Goal: Communication & Community: Participate in discussion

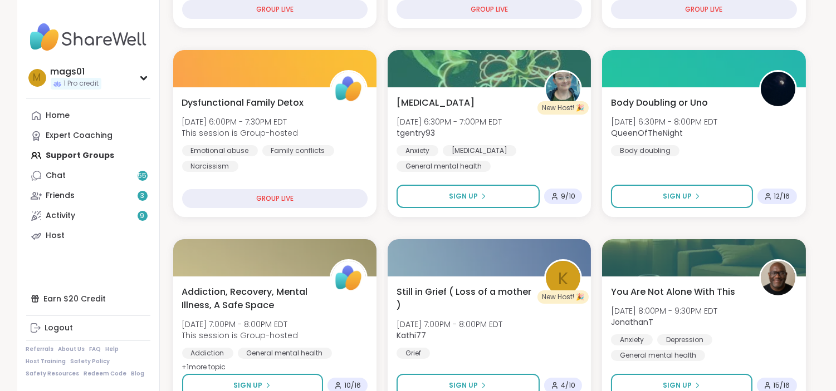
scroll to position [341, 0]
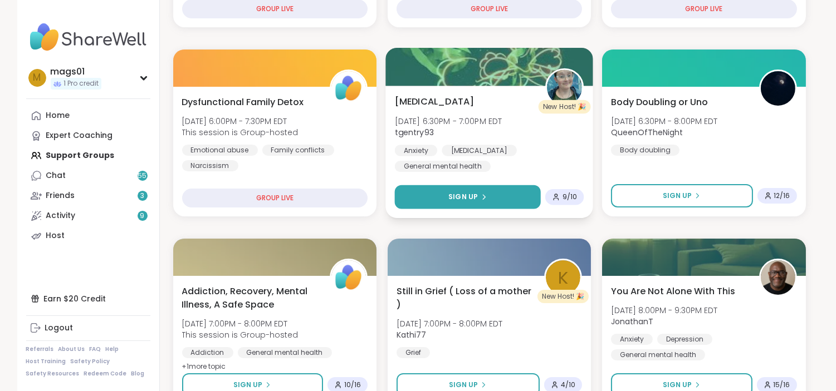
click at [479, 201] on div "Sign Up" at bounding box center [467, 197] width 38 height 10
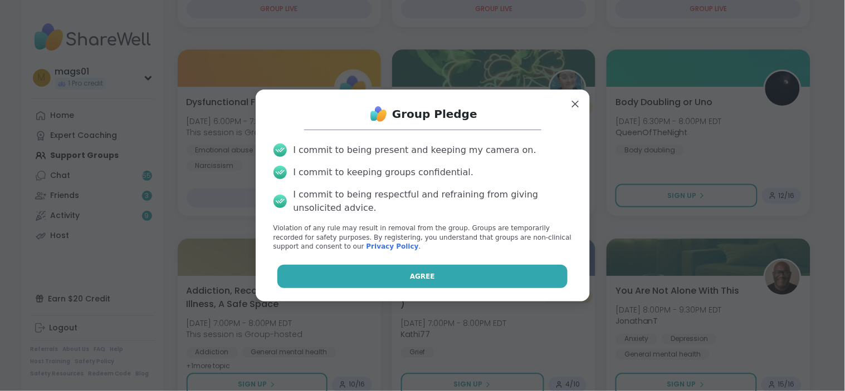
click at [425, 281] on button "Agree" at bounding box center [422, 276] width 290 height 23
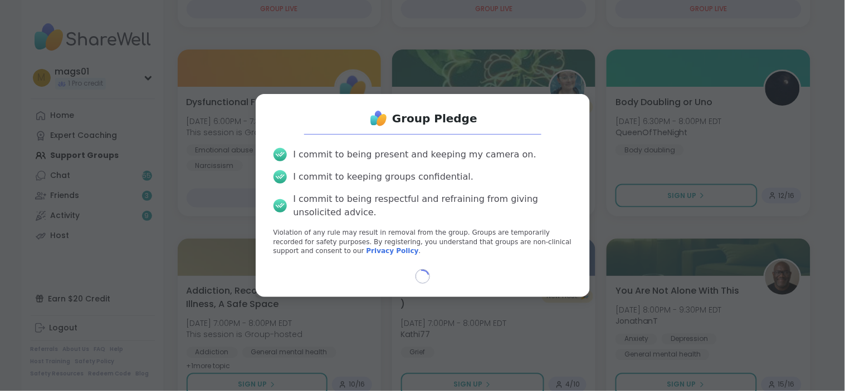
select select "**"
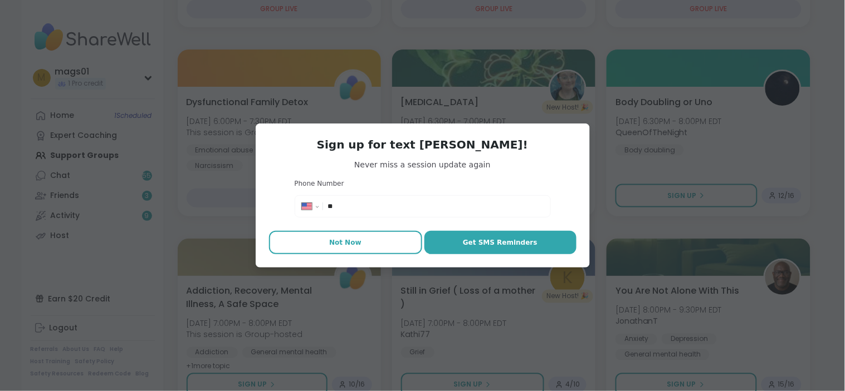
click at [340, 245] on span "Not Now" at bounding box center [345, 243] width 32 height 10
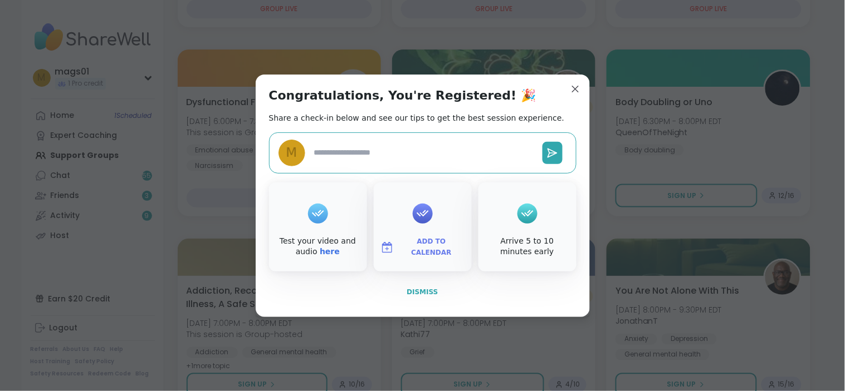
click at [420, 288] on span "Dismiss" at bounding box center [421, 292] width 31 height 8
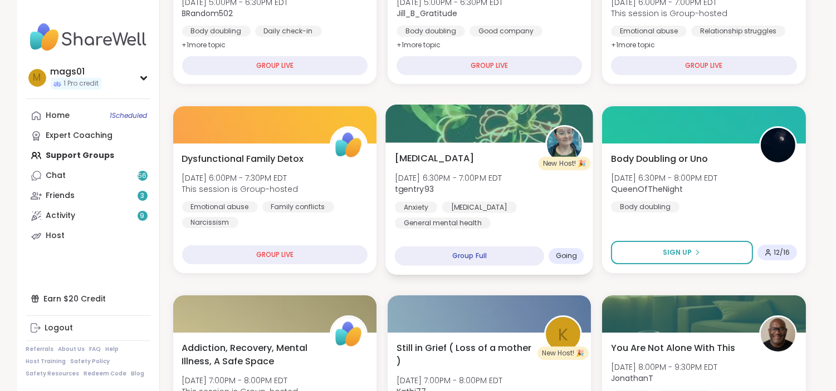
scroll to position [310, 0]
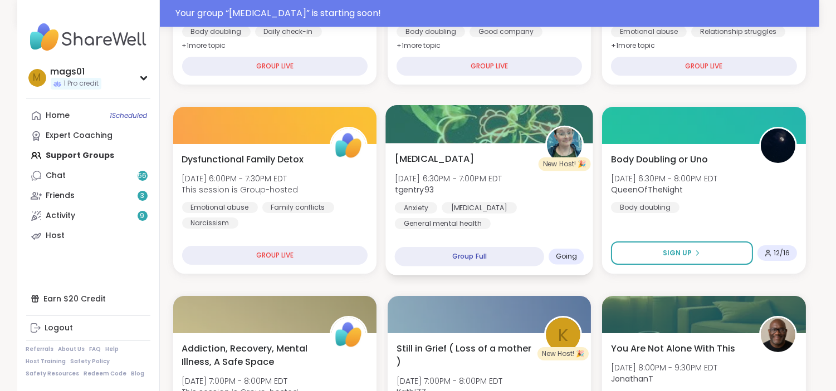
click at [512, 234] on div "[MEDICAL_DATA] [DATE] 6:30PM - 7:00PM EDT tgentry93 Anxiety [MEDICAL_DATA] Gene…" at bounding box center [489, 209] width 208 height 133
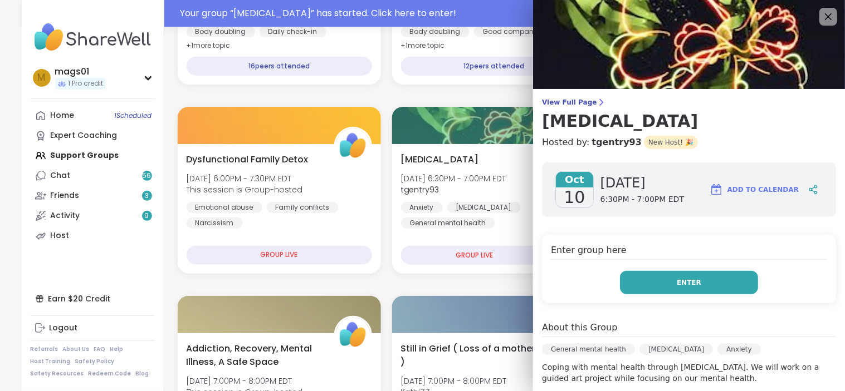
click at [681, 278] on span "Enter" at bounding box center [688, 283] width 24 height 10
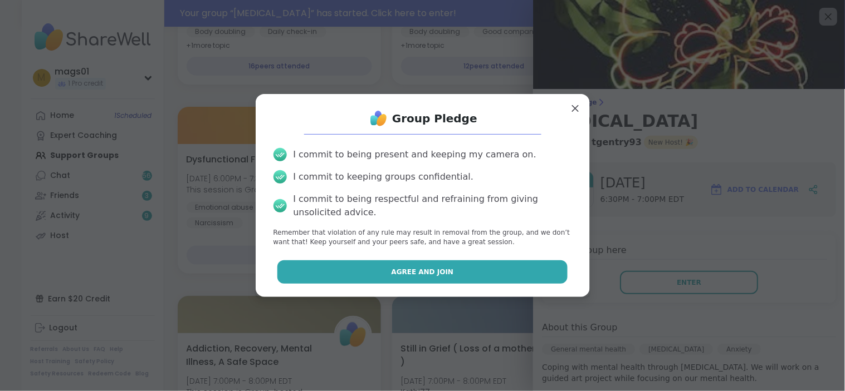
click at [426, 270] on span "Agree and Join" at bounding box center [422, 272] width 62 height 10
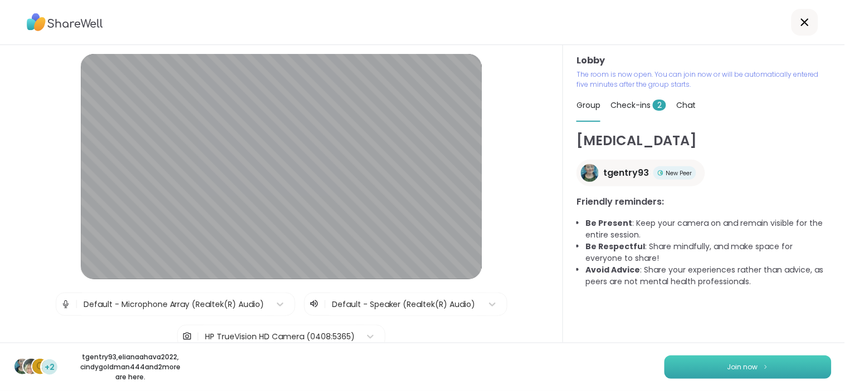
click at [703, 368] on button "Join now" at bounding box center [747, 367] width 167 height 23
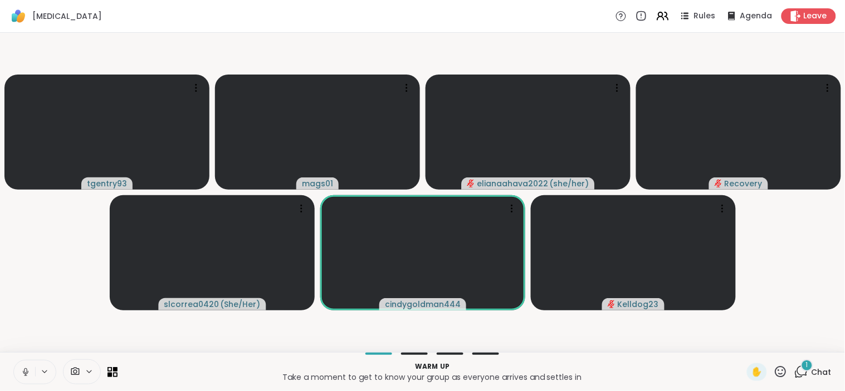
click at [29, 369] on icon at bounding box center [26, 372] width 10 height 10
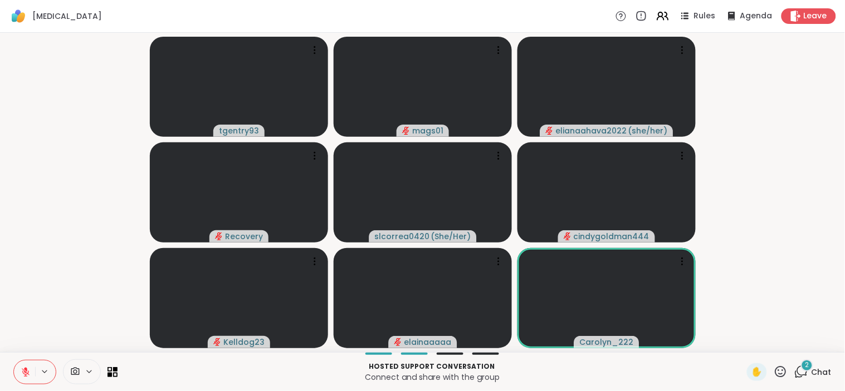
click at [71, 199] on video-player-container "tgentry93 mags01 elianaahava2022 ( she/her ) Recovery slcorrea0420 ( She/Her ) …" at bounding box center [422, 192] width 831 height 311
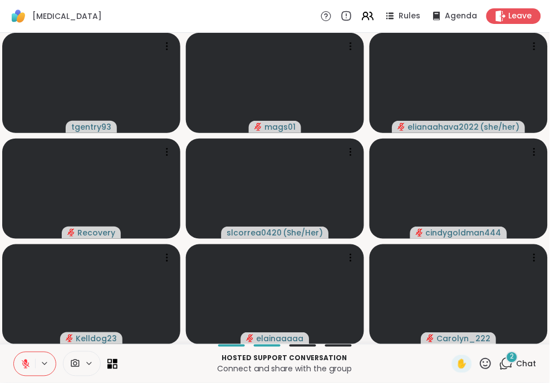
click at [28, 361] on icon at bounding box center [26, 364] width 10 height 10
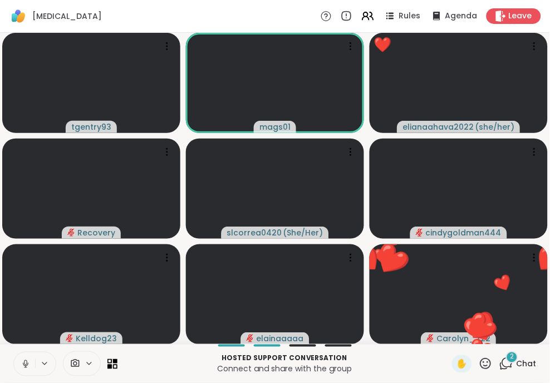
click at [24, 364] on icon at bounding box center [26, 364] width 10 height 10
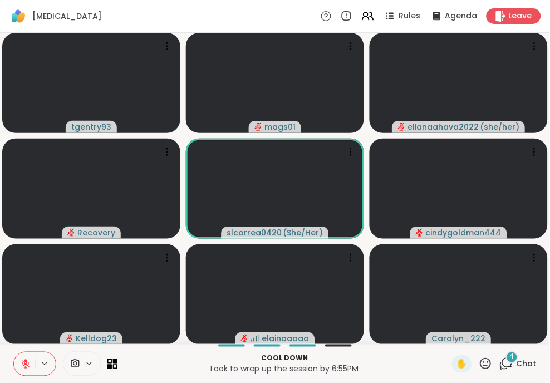
click at [30, 363] on icon at bounding box center [26, 364] width 10 height 10
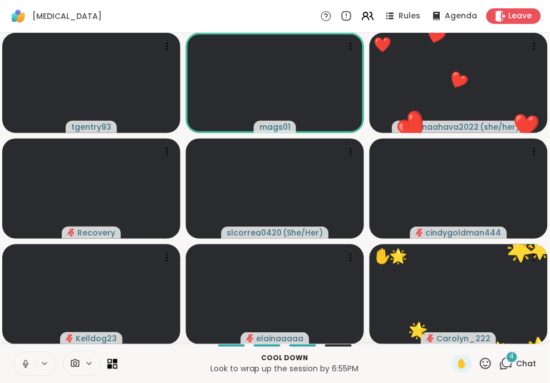
click at [28, 364] on icon at bounding box center [26, 363] width 6 height 3
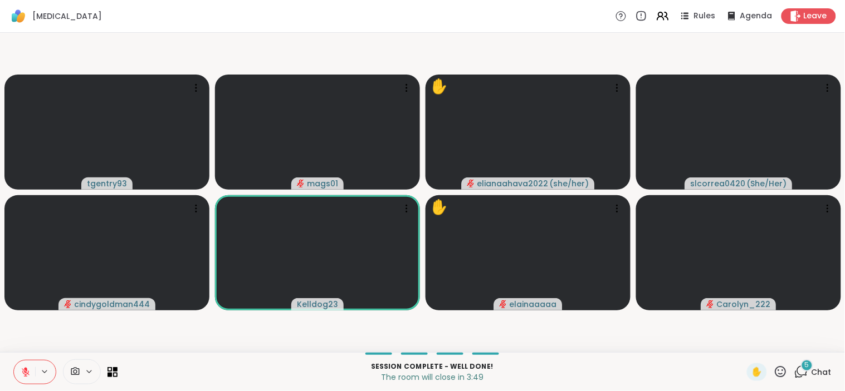
click at [805, 366] on span "5" at bounding box center [807, 365] width 4 height 9
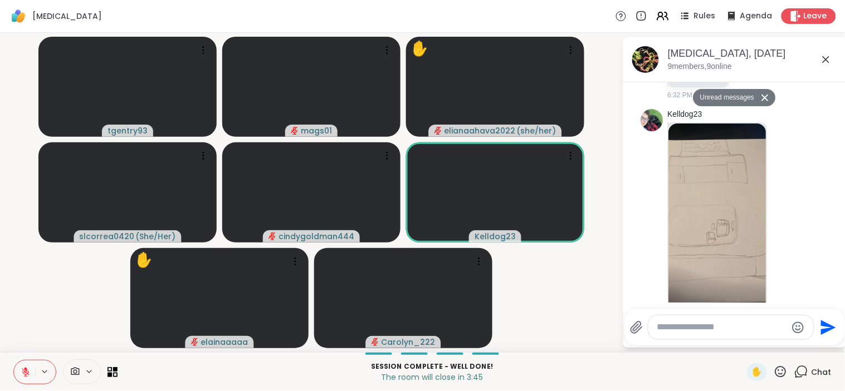
scroll to position [473, 0]
click at [785, 237] on icon at bounding box center [786, 236] width 3 height 1
click at [757, 222] on div "Select Reaction: Thumbs up" at bounding box center [762, 217] width 10 height 10
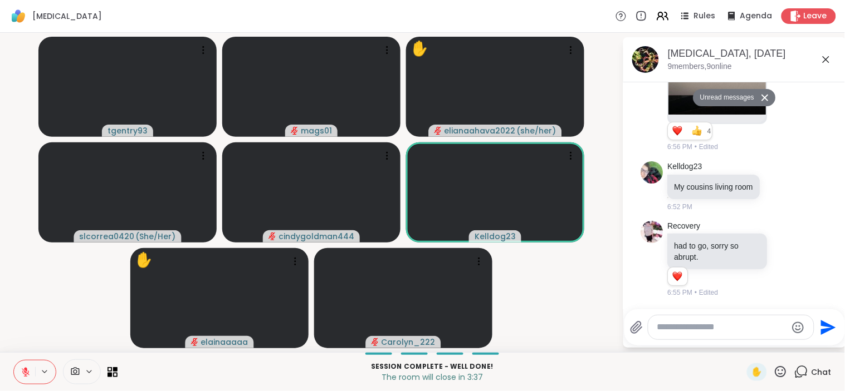
scroll to position [727, 0]
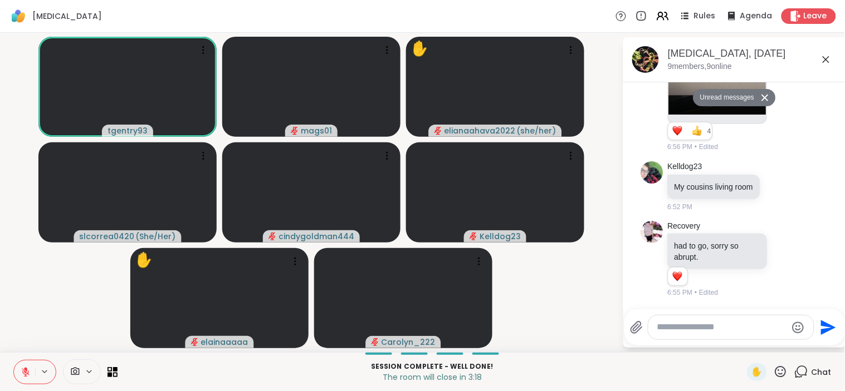
click at [773, 369] on icon at bounding box center [780, 372] width 14 height 14
click at [742, 340] on span "❤️" at bounding box center [747, 342] width 11 height 13
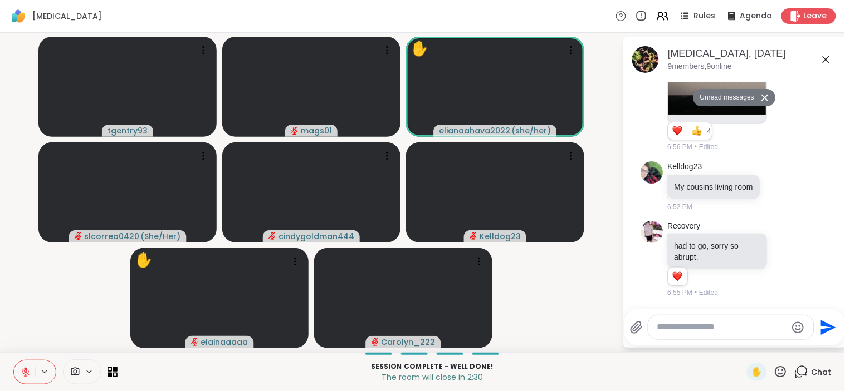
click at [773, 371] on icon at bounding box center [780, 372] width 14 height 14
click at [742, 347] on span "❤️" at bounding box center [747, 342] width 11 height 13
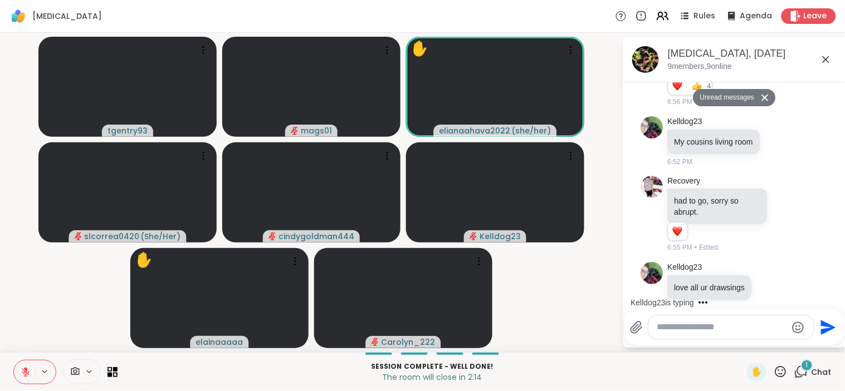
scroll to position [759, 0]
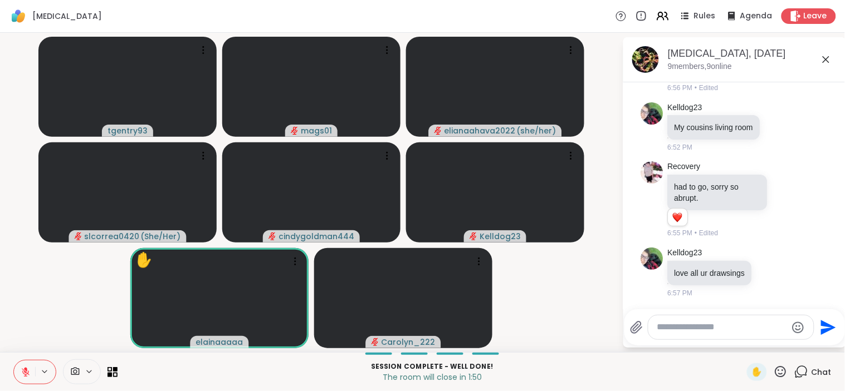
click at [773, 370] on icon at bounding box center [780, 372] width 14 height 14
click at [742, 344] on span "❤️" at bounding box center [747, 342] width 11 height 13
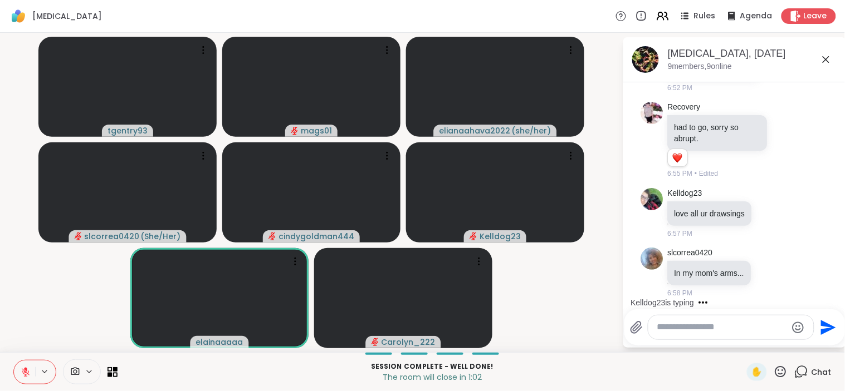
scroll to position [878, 0]
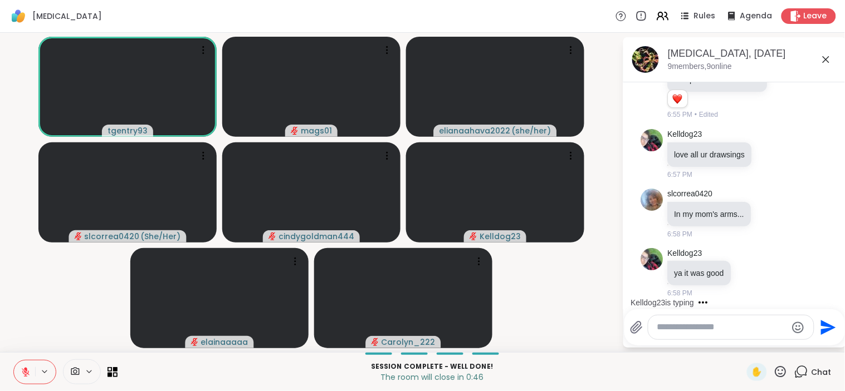
click at [773, 374] on icon at bounding box center [780, 372] width 14 height 14
click at [729, 334] on div "✋ ❤️ 👍 🌟 🎉" at bounding box center [784, 343] width 111 height 36
click at [773, 370] on icon at bounding box center [780, 372] width 14 height 14
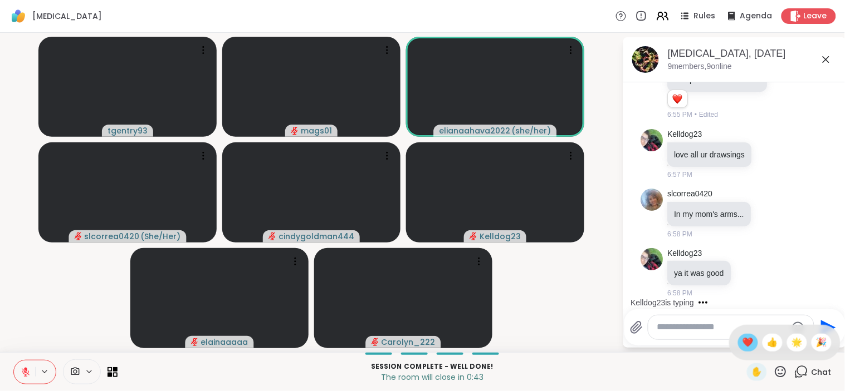
click at [742, 343] on span "❤️" at bounding box center [747, 342] width 11 height 13
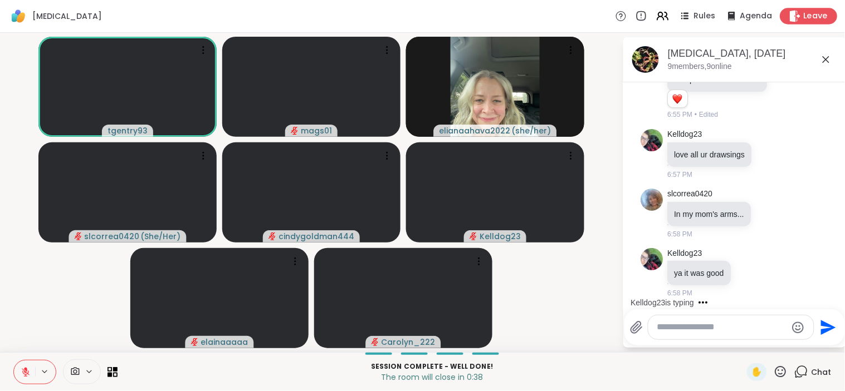
click at [792, 13] on icon at bounding box center [795, 16] width 12 height 12
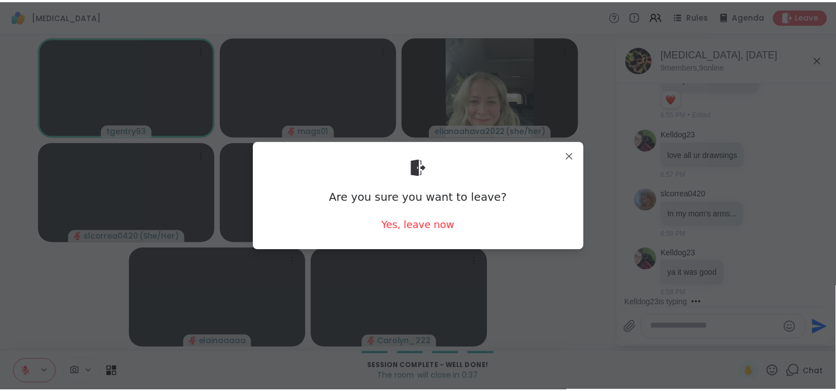
scroll to position [972, 0]
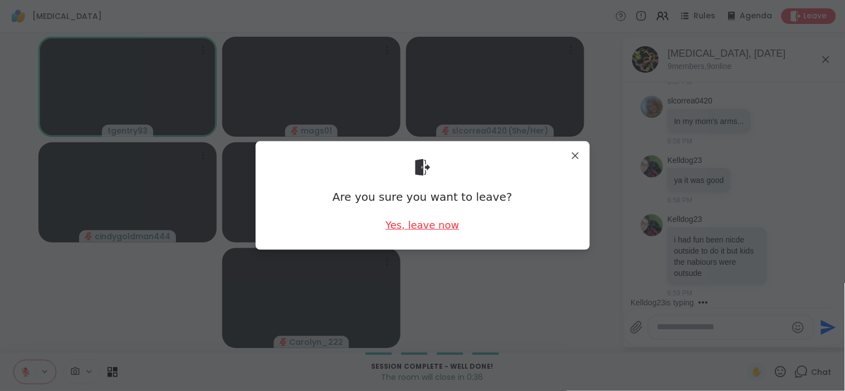
click at [418, 221] on div "Yes, leave now" at bounding box center [421, 225] width 73 height 14
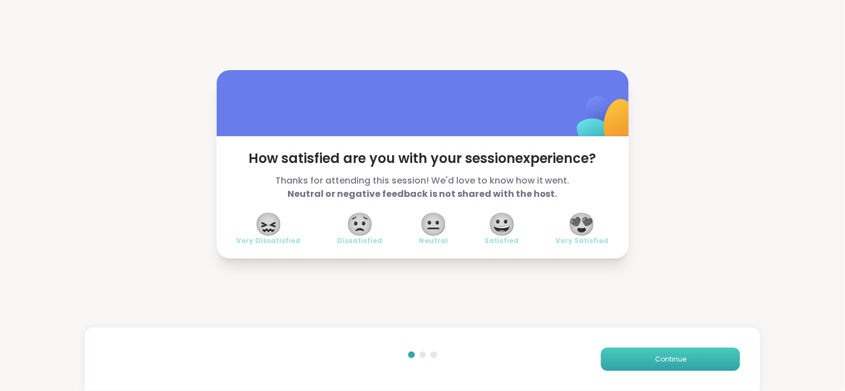
click at [641, 360] on button "Continue" at bounding box center [670, 359] width 139 height 23
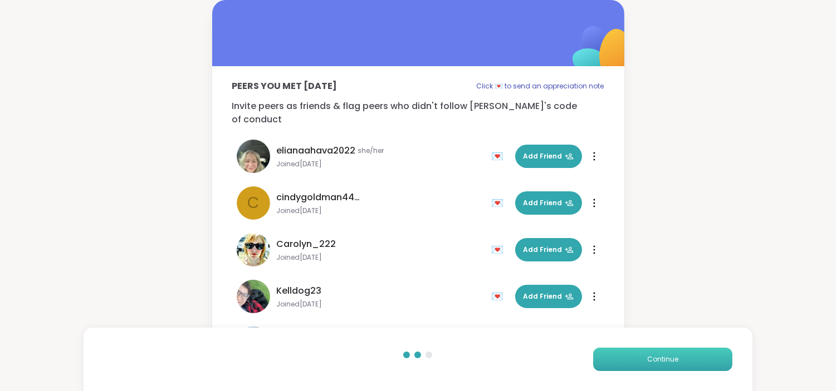
click at [641, 360] on button "Continue" at bounding box center [662, 359] width 139 height 23
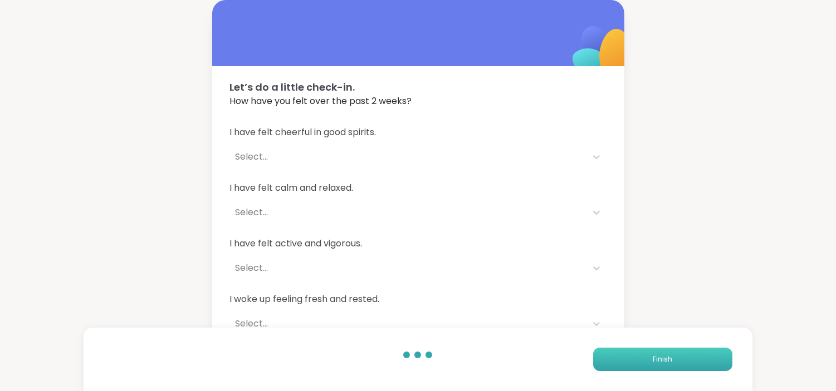
click at [641, 360] on button "Finish" at bounding box center [662, 359] width 139 height 23
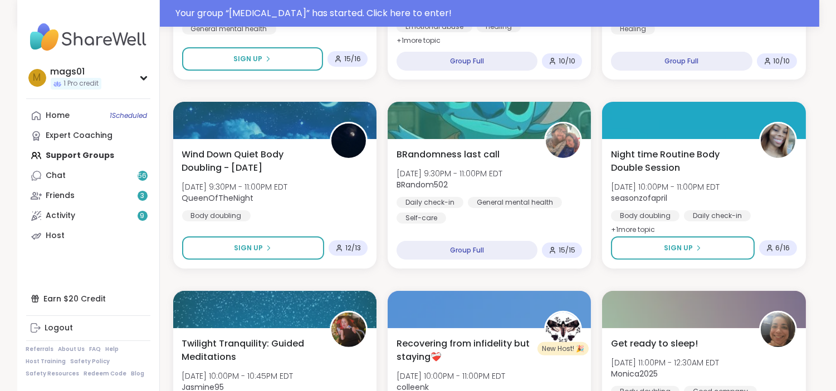
scroll to position [694, 0]
